Goal: Communication & Community: Answer question/provide support

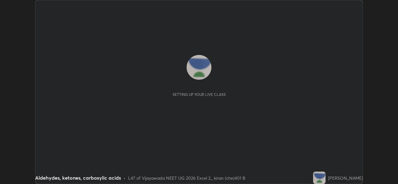
scroll to position [184, 398]
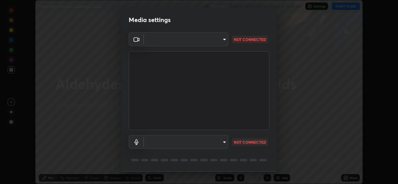
type input "3a992d1da3209f10b5da796cf46cb8db787427b461a3fd2b7253857f6e40e0ec"
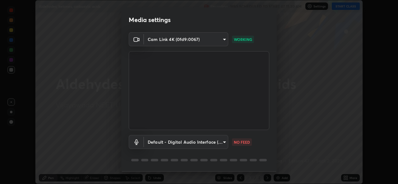
click at [223, 143] on body "Erase all Aldehydes, ketones, carboxylic acids Recording WAS SCHEDULED TO START…" at bounding box center [199, 92] width 398 height 184
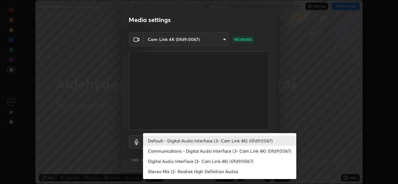
click at [189, 153] on li "Communications - Digital Audio Interface (3- Cam Link 4K) (0fd9:0067)" at bounding box center [219, 151] width 153 height 10
type input "communications"
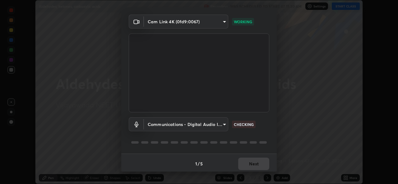
scroll to position [20, 0]
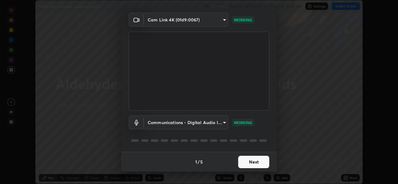
click at [257, 163] on button "Next" at bounding box center [253, 162] width 31 height 12
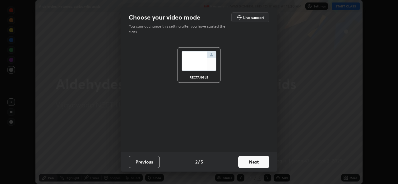
scroll to position [0, 0]
click at [259, 163] on button "Next" at bounding box center [253, 162] width 31 height 12
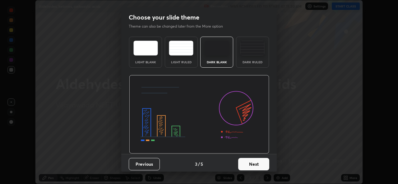
click at [261, 165] on button "Next" at bounding box center [253, 164] width 31 height 12
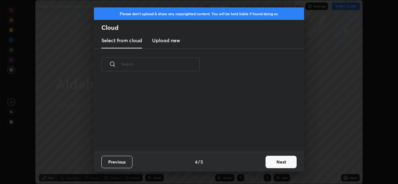
click at [274, 162] on button "Next" at bounding box center [281, 162] width 31 height 12
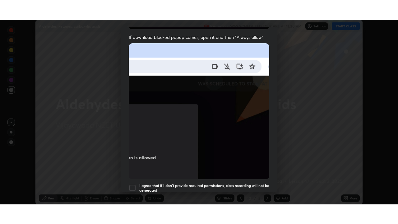
scroll to position [146, 0]
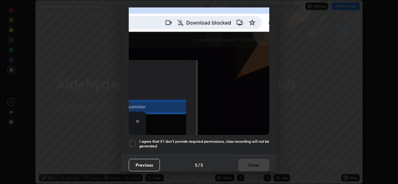
click at [136, 143] on div at bounding box center [132, 143] width 7 height 7
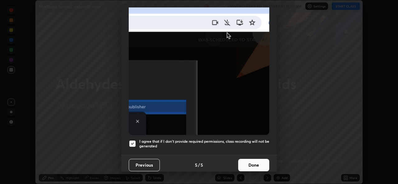
click at [258, 161] on button "Done" at bounding box center [253, 165] width 31 height 12
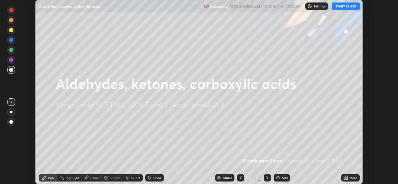
click at [350, 6] on button "START CLASS" at bounding box center [346, 5] width 28 height 7
click at [348, 179] on icon at bounding box center [347, 179] width 2 height 2
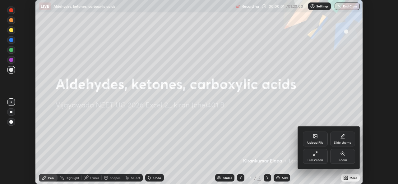
click at [318, 158] on div "Full screen" at bounding box center [315, 156] width 25 height 15
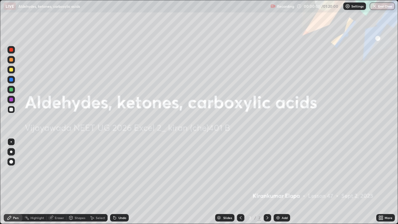
scroll to position [224, 398]
click at [282, 184] on div "Add" at bounding box center [285, 217] width 6 height 3
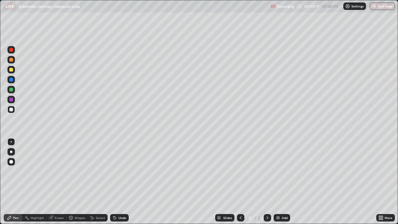
click at [14, 60] on div at bounding box center [10, 59] width 7 height 7
click at [14, 112] on div at bounding box center [10, 109] width 7 height 7
click at [11, 71] on div at bounding box center [11, 70] width 4 height 4
click at [12, 92] on div at bounding box center [10, 89] width 7 height 7
click at [122, 184] on div "Undo" at bounding box center [122, 217] width 8 height 3
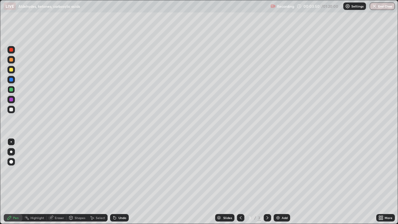
click at [126, 184] on div "Undo" at bounding box center [119, 217] width 19 height 7
click at [283, 184] on div "Add" at bounding box center [285, 217] width 6 height 3
click at [12, 152] on div at bounding box center [11, 151] width 2 height 2
click at [12, 71] on div at bounding box center [11, 70] width 4 height 4
click at [240, 184] on icon at bounding box center [240, 217] width 5 height 5
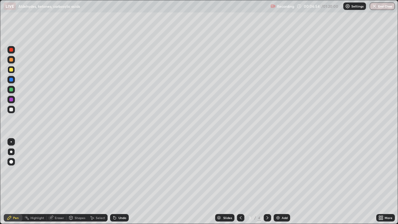
click at [267, 184] on icon at bounding box center [267, 217] width 5 height 5
click at [12, 109] on div at bounding box center [11, 110] width 4 height 4
click at [11, 142] on div at bounding box center [11, 141] width 1 height 1
click at [11, 89] on div at bounding box center [11, 90] width 4 height 4
click at [12, 70] on div at bounding box center [11, 70] width 4 height 4
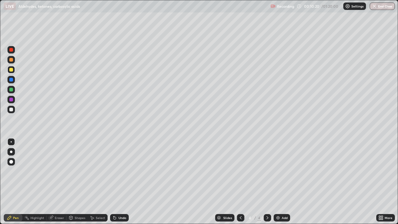
click at [12, 61] on div at bounding box center [11, 60] width 4 height 4
click at [12, 100] on div at bounding box center [11, 100] width 4 height 4
click at [13, 89] on div at bounding box center [11, 90] width 4 height 4
click at [12, 70] on div at bounding box center [11, 70] width 4 height 4
click at [280, 184] on div "Add" at bounding box center [282, 217] width 16 height 7
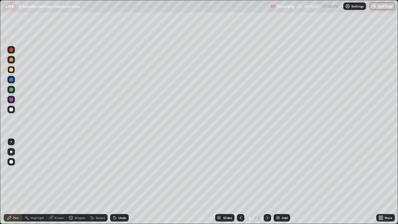
click at [11, 60] on div at bounding box center [11, 60] width 4 height 4
click at [12, 71] on div at bounding box center [10, 69] width 7 height 7
click at [11, 111] on div at bounding box center [11, 110] width 4 height 4
click at [120, 184] on div "Undo" at bounding box center [122, 217] width 8 height 3
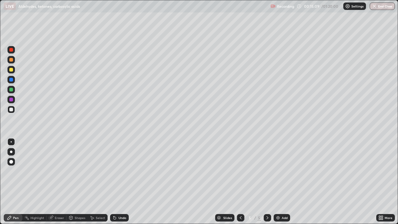
click at [121, 184] on div "Undo" at bounding box center [122, 217] width 8 height 3
click at [119, 184] on div "Undo" at bounding box center [119, 217] width 19 height 7
click at [120, 184] on div "Undo" at bounding box center [119, 217] width 19 height 7
click at [119, 184] on div "Undo" at bounding box center [122, 217] width 8 height 3
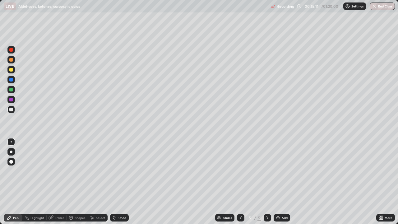
click at [120, 184] on div "Undo" at bounding box center [122, 217] width 8 height 3
click at [282, 184] on div "Add" at bounding box center [285, 217] width 6 height 3
click at [12, 70] on div at bounding box center [11, 70] width 4 height 4
click at [11, 59] on div at bounding box center [11, 60] width 4 height 4
click at [14, 109] on div at bounding box center [10, 109] width 7 height 7
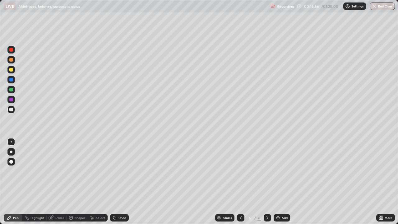
click at [12, 88] on div at bounding box center [11, 90] width 4 height 4
click at [283, 184] on div "Add" at bounding box center [285, 217] width 6 height 3
click at [11, 70] on div at bounding box center [11, 70] width 4 height 4
click at [11, 152] on div at bounding box center [11, 151] width 2 height 2
click at [12, 110] on div at bounding box center [11, 110] width 4 height 4
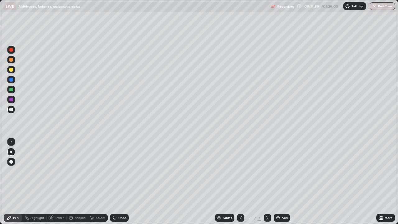
click at [12, 141] on div at bounding box center [10, 141] width 7 height 7
click at [14, 99] on div at bounding box center [10, 99] width 7 height 7
click at [12, 90] on div at bounding box center [11, 90] width 4 height 4
click at [13, 81] on div at bounding box center [11, 80] width 4 height 4
click at [11, 70] on div at bounding box center [11, 70] width 4 height 4
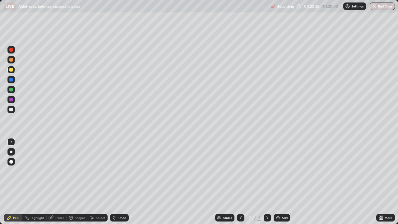
click at [11, 110] on div at bounding box center [11, 110] width 4 height 4
click at [123, 184] on div "Undo" at bounding box center [122, 217] width 8 height 3
click at [122, 184] on div "Undo" at bounding box center [119, 217] width 19 height 7
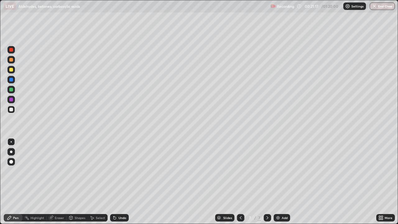
click at [122, 184] on div "Undo" at bounding box center [119, 217] width 19 height 7
click at [123, 184] on div "Undo" at bounding box center [122, 217] width 8 height 3
click at [11, 61] on div at bounding box center [11, 60] width 4 height 4
click at [280, 184] on div "Add" at bounding box center [282, 217] width 16 height 7
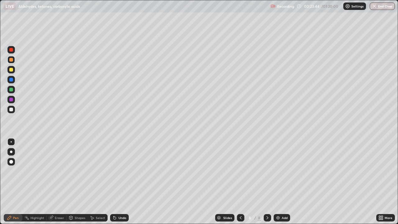
click at [12, 69] on div at bounding box center [11, 70] width 4 height 4
click at [11, 110] on div at bounding box center [11, 110] width 4 height 4
click at [12, 90] on div at bounding box center [11, 90] width 4 height 4
click at [239, 184] on icon at bounding box center [240, 217] width 5 height 5
click at [266, 184] on div at bounding box center [267, 217] width 7 height 7
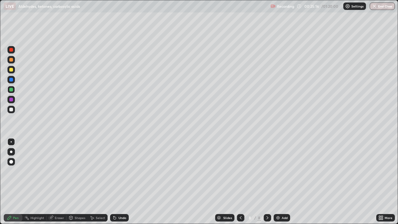
click at [14, 110] on div at bounding box center [10, 109] width 7 height 7
click at [12, 59] on div at bounding box center [11, 60] width 4 height 4
click at [240, 184] on icon at bounding box center [240, 217] width 5 height 5
click at [266, 184] on icon at bounding box center [267, 217] width 5 height 5
click at [12, 90] on div at bounding box center [11, 90] width 4 height 4
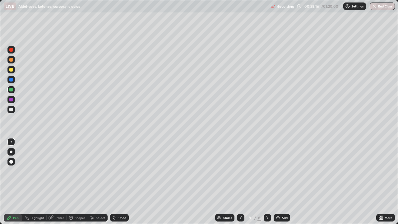
click at [12, 80] on div at bounding box center [11, 80] width 4 height 4
click at [240, 184] on icon at bounding box center [240, 217] width 5 height 5
click at [267, 184] on icon at bounding box center [267, 217] width 5 height 5
click at [11, 89] on div at bounding box center [11, 90] width 4 height 4
click at [59, 184] on div "Eraser" at bounding box center [57, 217] width 20 height 7
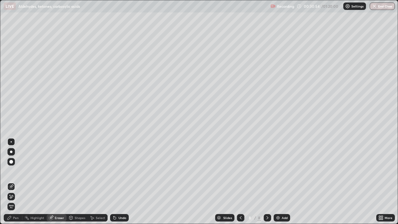
click at [19, 184] on div "Pen" at bounding box center [13, 217] width 19 height 7
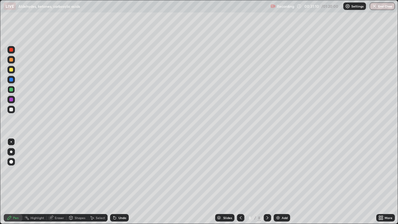
click at [11, 109] on div at bounding box center [11, 110] width 4 height 4
click at [282, 184] on div "Add" at bounding box center [285, 217] width 6 height 3
click at [12, 61] on div at bounding box center [10, 59] width 7 height 7
click at [12, 109] on div at bounding box center [11, 110] width 4 height 4
click at [12, 99] on div at bounding box center [11, 100] width 4 height 4
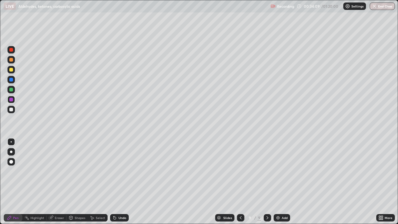
click at [12, 90] on div at bounding box center [11, 90] width 4 height 4
click at [14, 110] on div at bounding box center [10, 109] width 7 height 7
click at [282, 184] on div "Add" at bounding box center [285, 217] width 6 height 3
click at [12, 69] on div at bounding box center [11, 70] width 4 height 4
click at [13, 111] on div at bounding box center [10, 109] width 7 height 7
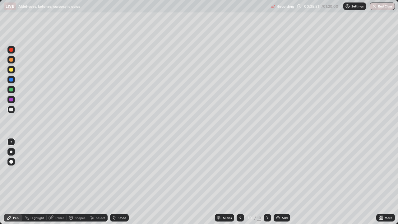
click at [13, 60] on div at bounding box center [10, 59] width 7 height 7
click at [12, 110] on div at bounding box center [11, 110] width 4 height 4
click at [12, 90] on div at bounding box center [11, 90] width 4 height 4
click at [13, 71] on div at bounding box center [10, 69] width 7 height 7
click at [239, 184] on icon at bounding box center [240, 217] width 5 height 5
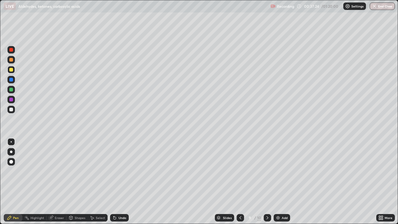
click at [239, 184] on icon at bounding box center [240, 217] width 5 height 5
click at [267, 184] on icon at bounding box center [267, 217] width 5 height 5
click at [279, 184] on img at bounding box center [277, 217] width 5 height 5
click at [12, 109] on div at bounding box center [11, 110] width 4 height 4
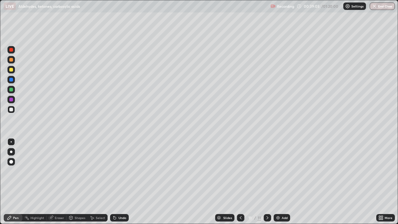
click at [121, 184] on div "Undo" at bounding box center [119, 217] width 19 height 7
click at [120, 184] on div "Undo" at bounding box center [122, 217] width 8 height 3
click at [12, 90] on div at bounding box center [11, 90] width 4 height 4
click at [12, 70] on div at bounding box center [11, 70] width 4 height 4
click at [13, 60] on div at bounding box center [11, 60] width 4 height 4
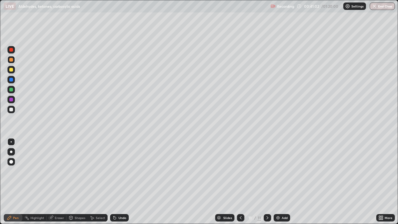
click at [11, 109] on div at bounding box center [11, 110] width 4 height 4
click at [12, 90] on div at bounding box center [11, 90] width 4 height 4
click at [11, 79] on div at bounding box center [11, 80] width 4 height 4
click at [13, 110] on div at bounding box center [11, 110] width 4 height 4
click at [11, 62] on div at bounding box center [10, 59] width 7 height 7
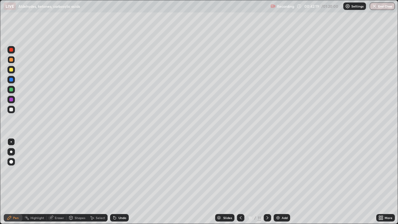
click at [11, 99] on div at bounding box center [11, 100] width 4 height 4
click at [11, 111] on div at bounding box center [11, 110] width 4 height 4
click at [282, 184] on div "Add" at bounding box center [285, 217] width 6 height 3
click at [12, 71] on div at bounding box center [11, 70] width 4 height 4
click at [13, 111] on div at bounding box center [10, 109] width 7 height 7
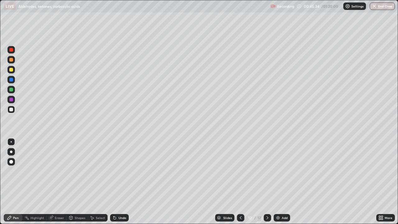
click at [14, 100] on div at bounding box center [10, 99] width 7 height 7
click at [60, 184] on div "Eraser" at bounding box center [59, 217] width 9 height 3
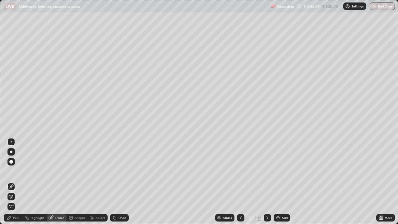
click at [17, 184] on div "Pen" at bounding box center [16, 217] width 6 height 3
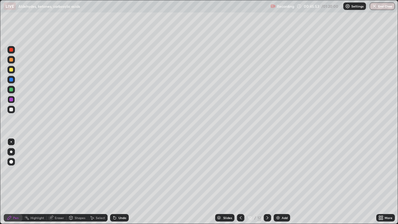
click at [12, 110] on div at bounding box center [11, 110] width 4 height 4
click at [12, 90] on div at bounding box center [11, 90] width 4 height 4
click at [243, 184] on div at bounding box center [240, 217] width 7 height 7
click at [240, 184] on icon at bounding box center [240, 217] width 5 height 5
click at [241, 184] on div at bounding box center [240, 217] width 7 height 7
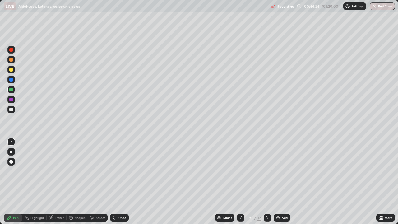
click at [240, 184] on icon at bounding box center [240, 217] width 5 height 5
click at [243, 184] on div at bounding box center [240, 217] width 7 height 7
click at [240, 184] on icon at bounding box center [240, 217] width 5 height 5
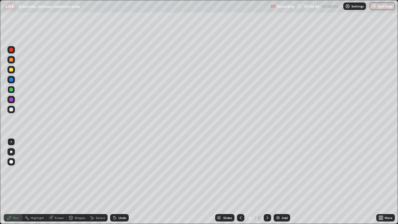
click at [240, 184] on icon at bounding box center [240, 217] width 5 height 5
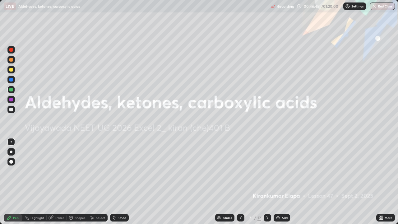
click at [241, 184] on icon at bounding box center [240, 217] width 5 height 5
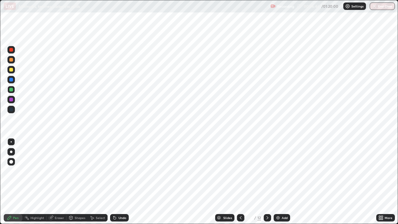
click at [266, 184] on icon at bounding box center [267, 217] width 5 height 5
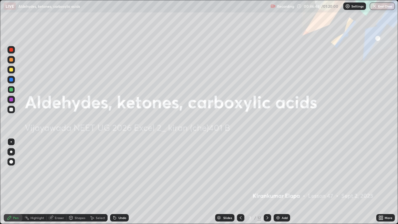
click at [266, 184] on icon at bounding box center [267, 217] width 5 height 5
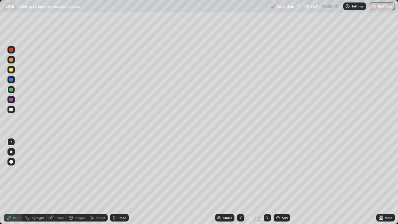
click at [267, 184] on icon at bounding box center [267, 217] width 5 height 5
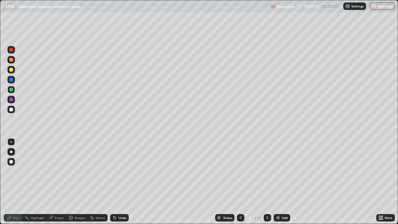
click at [268, 184] on div at bounding box center [267, 217] width 7 height 7
click at [270, 184] on div at bounding box center [267, 217] width 7 height 12
click at [267, 184] on icon at bounding box center [267, 217] width 5 height 5
click at [11, 61] on div at bounding box center [11, 60] width 4 height 4
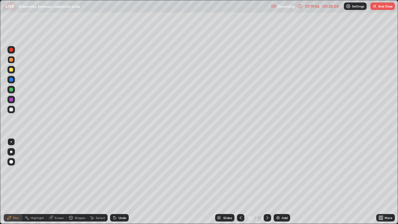
click at [240, 184] on icon at bounding box center [240, 217] width 5 height 5
click at [12, 50] on div at bounding box center [11, 50] width 4 height 4
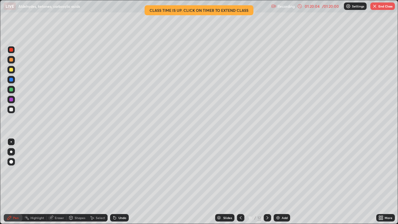
click at [266, 184] on icon at bounding box center [267, 217] width 5 height 5
click at [379, 9] on button "End Class" at bounding box center [382, 5] width 25 height 7
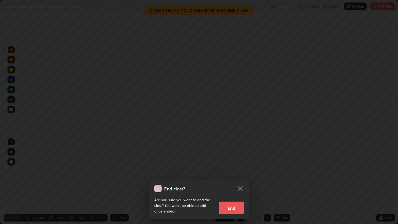
click at [235, 184] on button "End" at bounding box center [231, 207] width 25 height 12
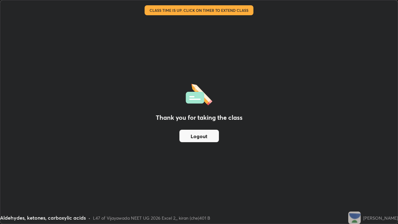
click at [209, 138] on button "Logout" at bounding box center [198, 136] width 39 height 12
